Goal: Find specific page/section: Find specific page/section

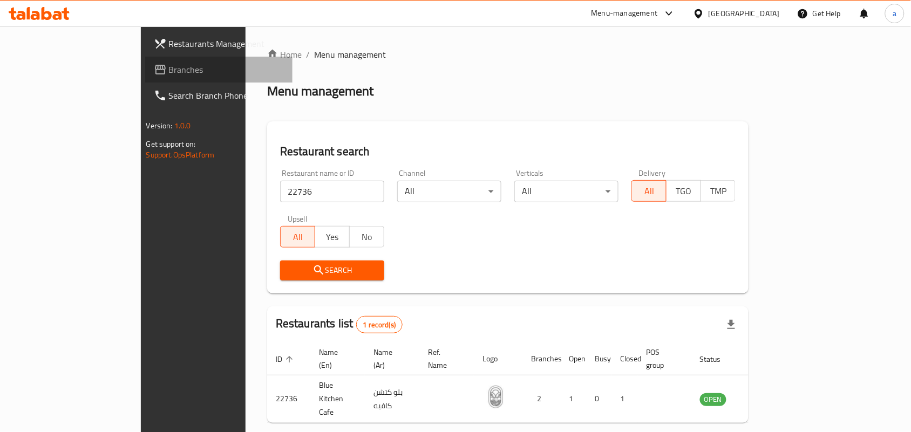
click at [169, 76] on span "Branches" at bounding box center [226, 69] width 115 height 13
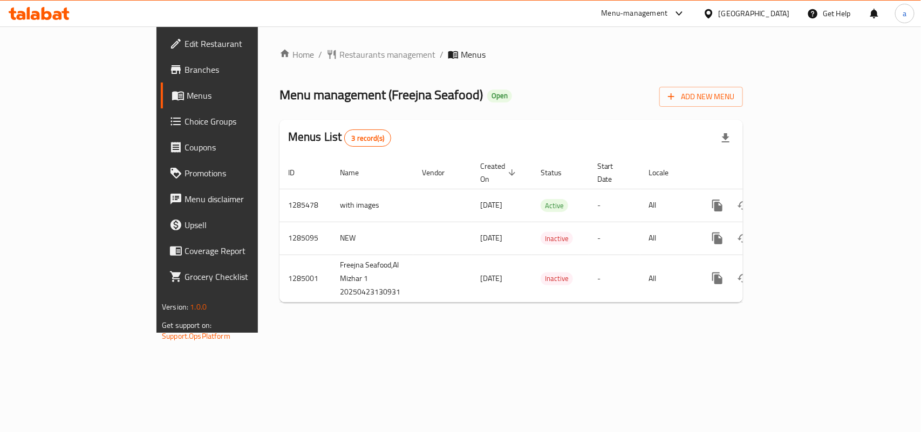
click at [339, 50] on span "Restaurants management" at bounding box center [387, 54] width 96 height 13
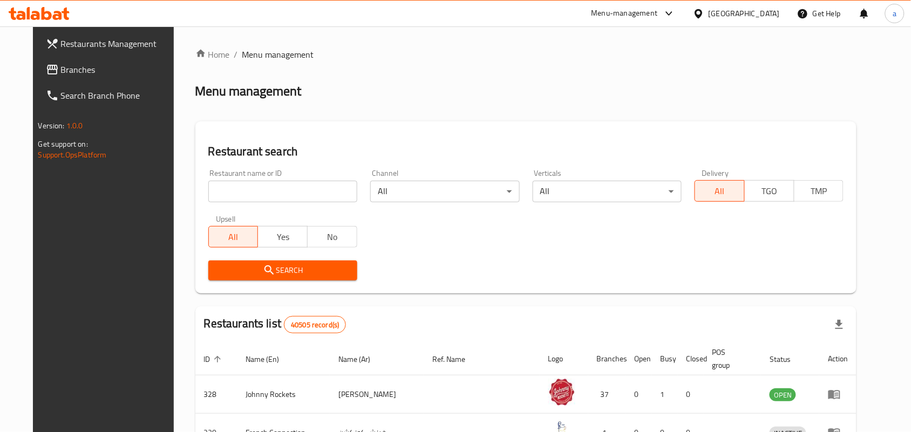
click at [216, 196] on input "search" at bounding box center [282, 192] width 149 height 22
paste input "695878"
type input "695878"
click button "Search" at bounding box center [282, 271] width 149 height 20
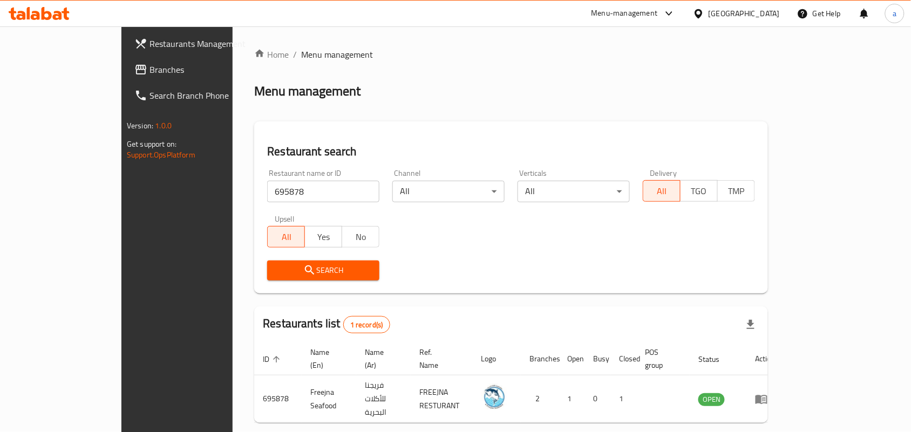
drag, startPoint x: 87, startPoint y: 77, endPoint x: 79, endPoint y: 80, distance: 8.2
click at [126, 77] on link "Branches" at bounding box center [200, 70] width 148 height 26
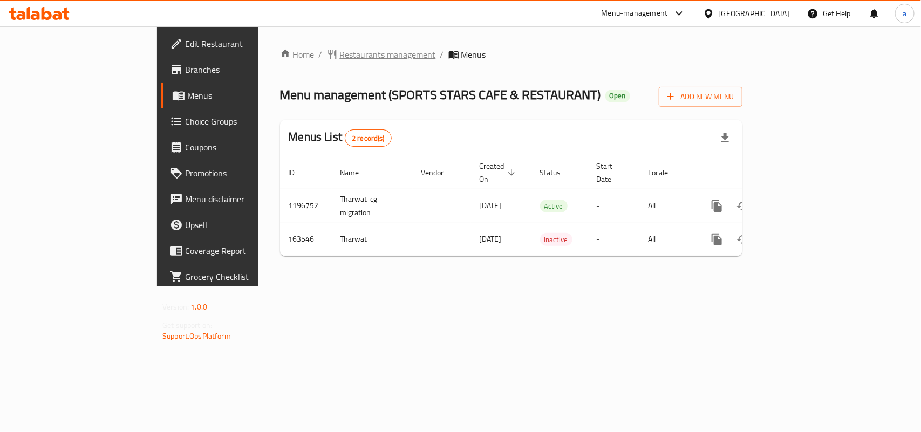
click at [340, 56] on span "Restaurants management" at bounding box center [388, 54] width 96 height 13
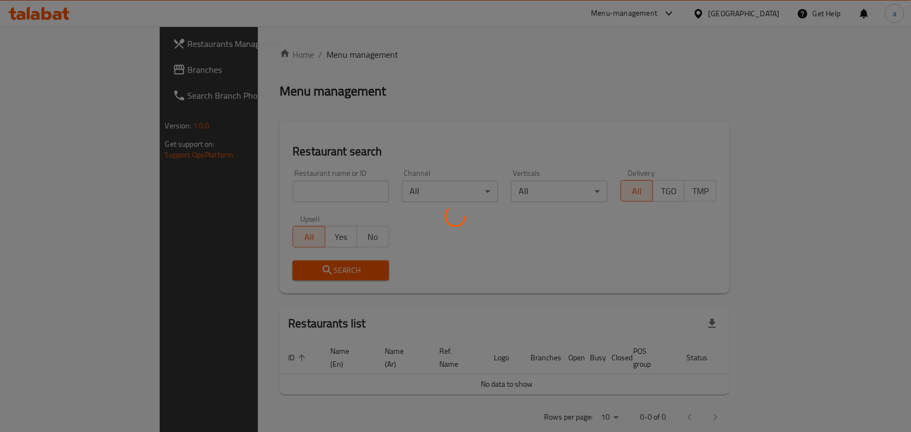
click at [246, 189] on div at bounding box center [455, 216] width 911 height 432
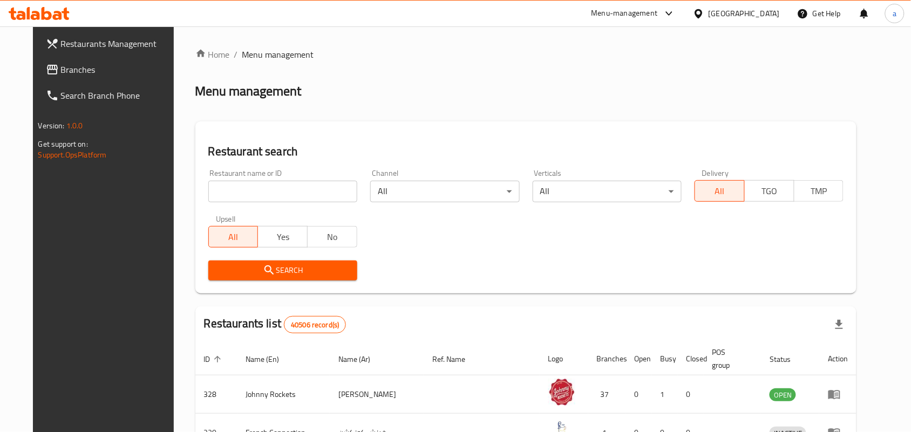
click at [246, 189] on input "search" at bounding box center [282, 192] width 149 height 22
paste input "615931"
type input "615931"
click button "Search" at bounding box center [282, 271] width 149 height 20
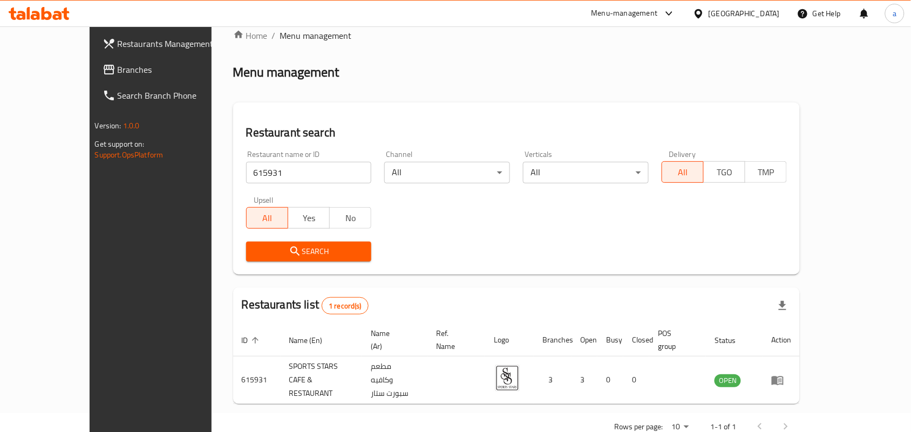
scroll to position [28, 0]
